Goal: Obtain resource: Download file/media

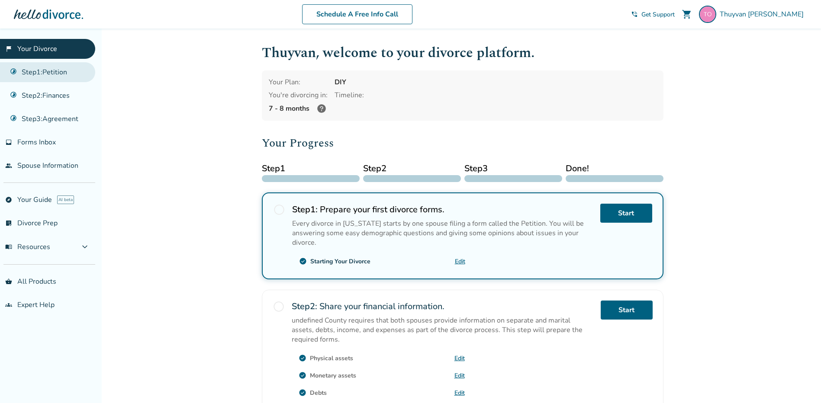
click at [21, 68] on link "Step 1 : Petition" at bounding box center [47, 72] width 95 height 20
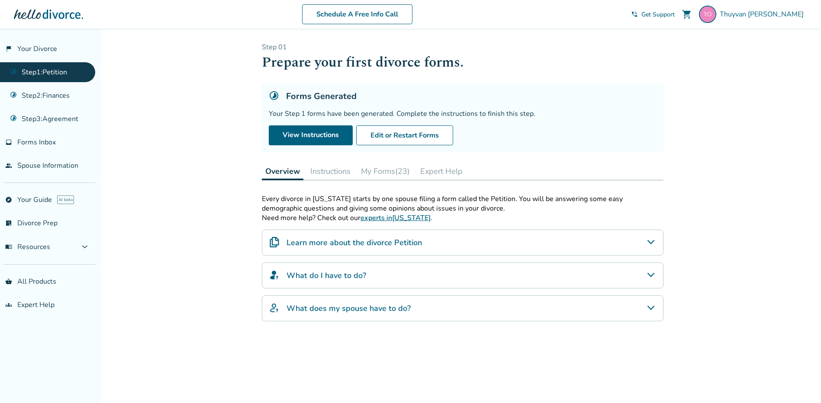
click at [381, 171] on button "My Forms (23)" at bounding box center [386, 171] width 56 height 17
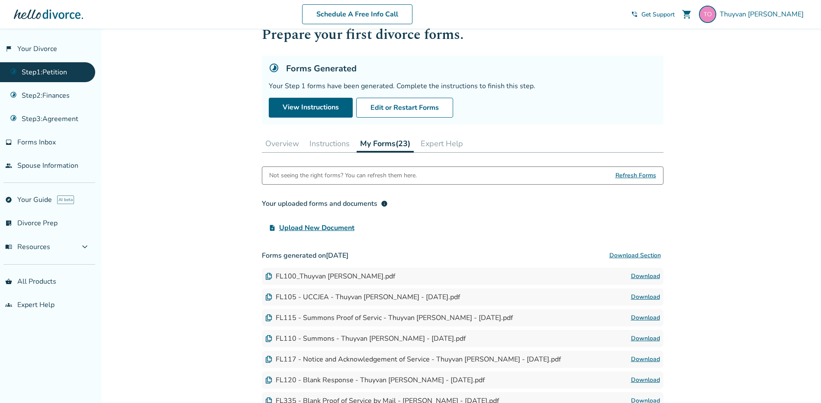
scroll to position [43, 0]
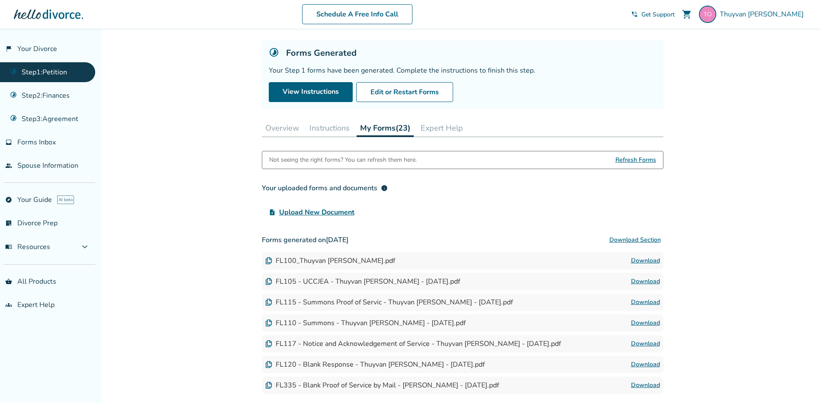
click at [646, 262] on link "Download" at bounding box center [645, 261] width 29 height 10
